Goal: Task Accomplishment & Management: Manage account settings

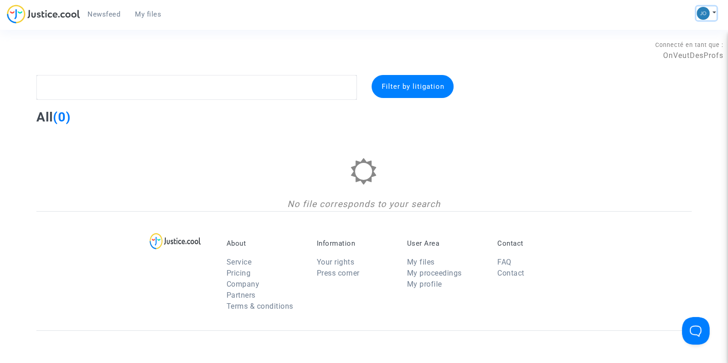
click at [706, 11] on img at bounding box center [703, 13] width 13 height 13
click at [686, 49] on link "Switch account" at bounding box center [677, 47] width 79 height 15
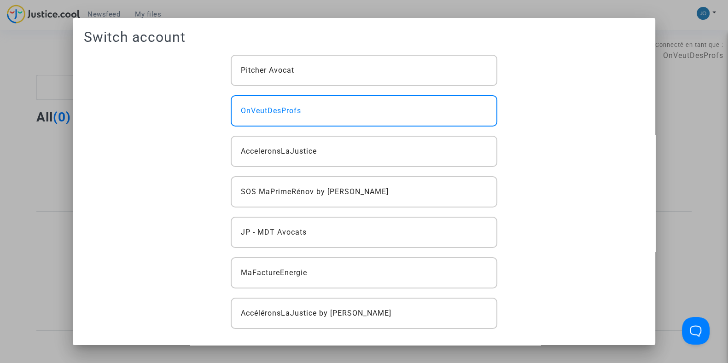
click at [688, 148] on div at bounding box center [364, 181] width 728 height 363
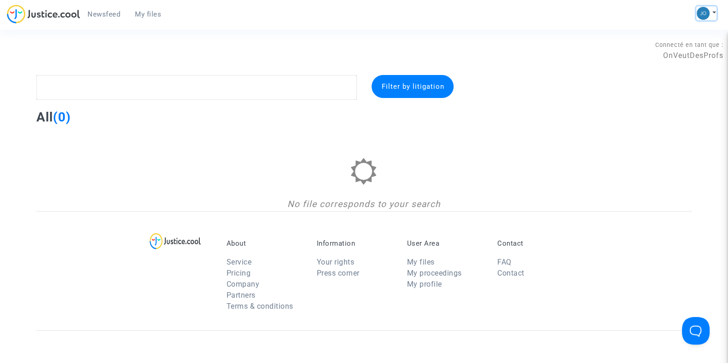
click at [714, 11] on button at bounding box center [707, 13] width 20 height 14
click at [677, 40] on link "Switch account" at bounding box center [677, 47] width 79 height 15
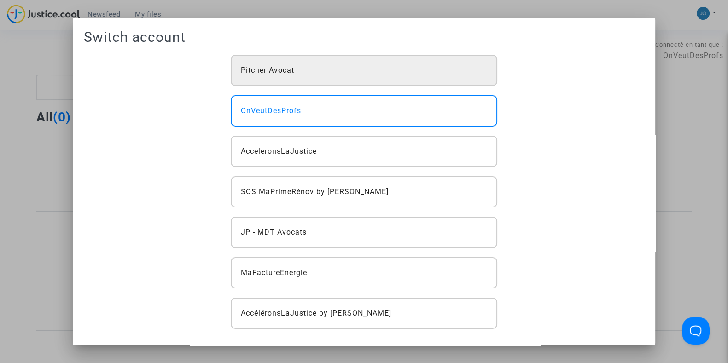
click at [304, 70] on div "Pitcher Avocat" at bounding box center [364, 70] width 266 height 31
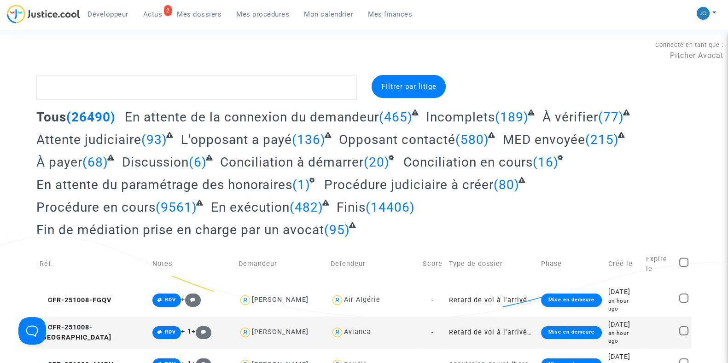
click at [408, 89] on span "Filtrer par litige" at bounding box center [408, 86] width 55 height 8
